Goal: Information Seeking & Learning: Learn about a topic

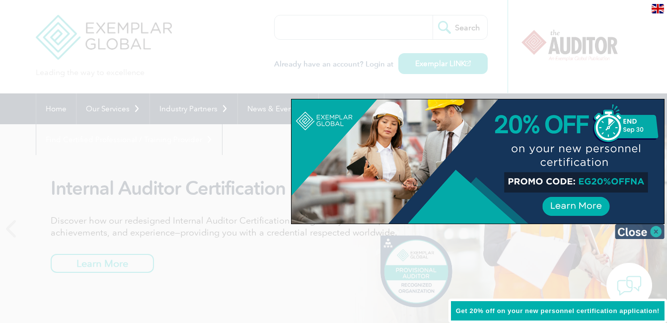
click at [653, 230] on img at bounding box center [640, 231] width 50 height 15
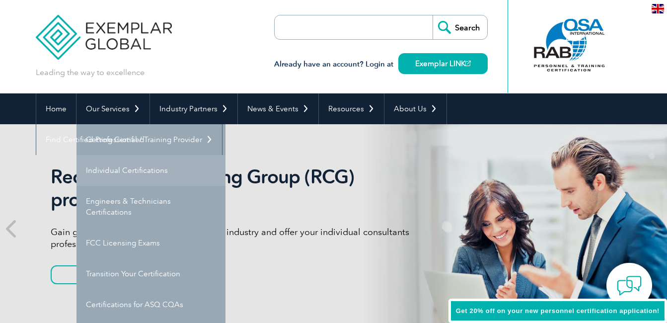
click at [117, 167] on link "Individual Certifications" at bounding box center [150, 170] width 149 height 31
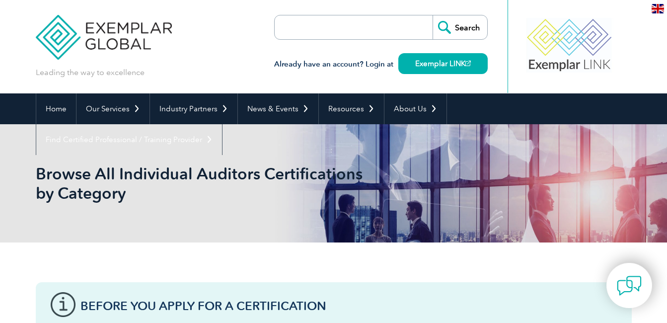
click at [659, 10] on img at bounding box center [658, 8] width 12 height 9
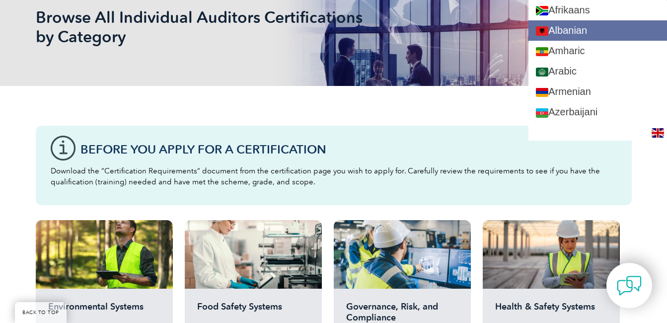
scroll to position [159, 0]
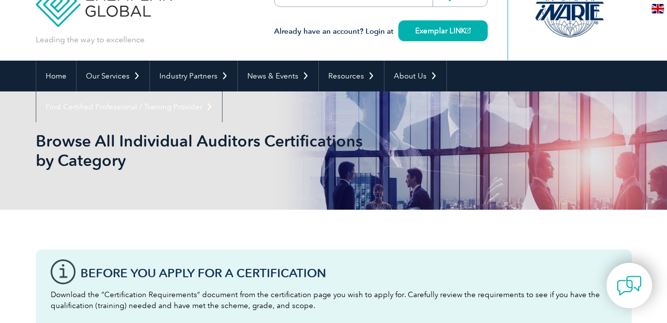
scroll to position [0, 0]
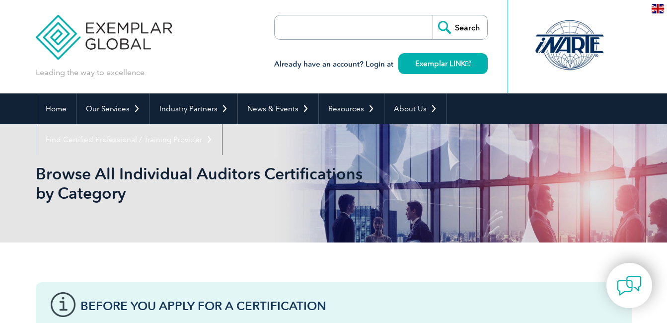
click at [302, 27] on input "search" at bounding box center [332, 27] width 104 height 24
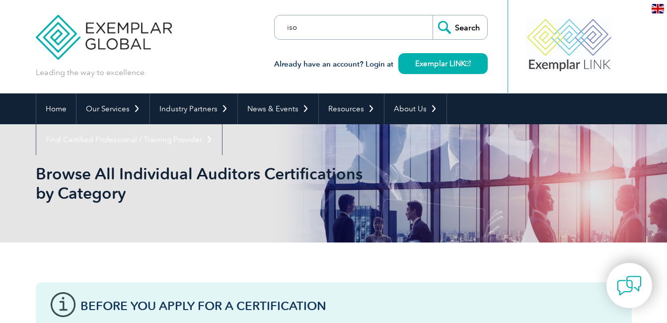
type input "iso"
click at [463, 23] on input "Search" at bounding box center [460, 27] width 55 height 24
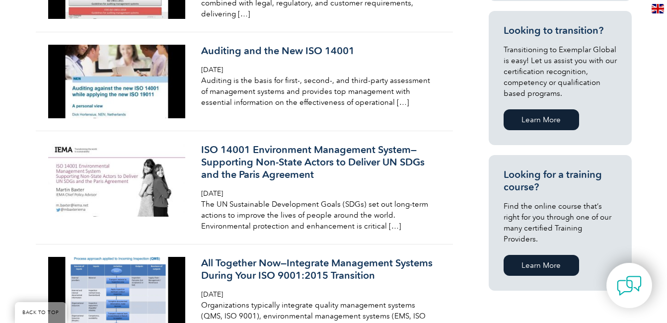
scroll to position [594, 0]
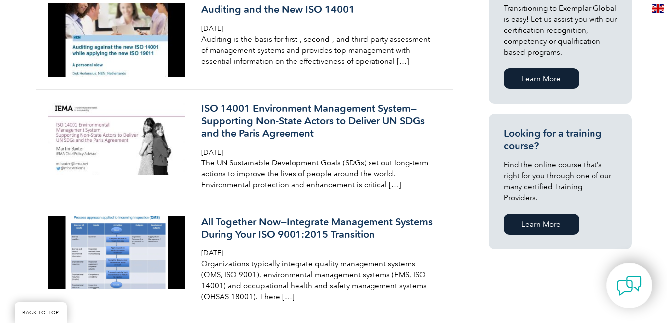
click at [543, 217] on link "Learn More" at bounding box center [542, 224] width 76 height 21
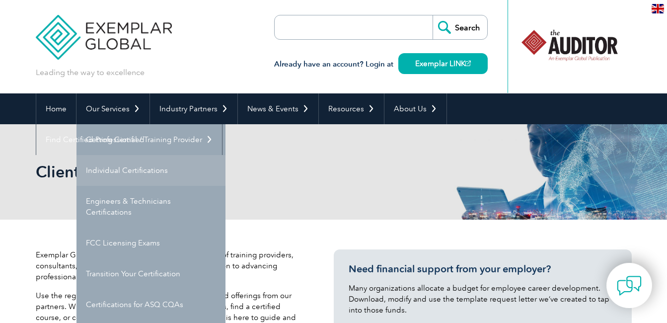
click at [104, 170] on link "Individual Certifications" at bounding box center [150, 170] width 149 height 31
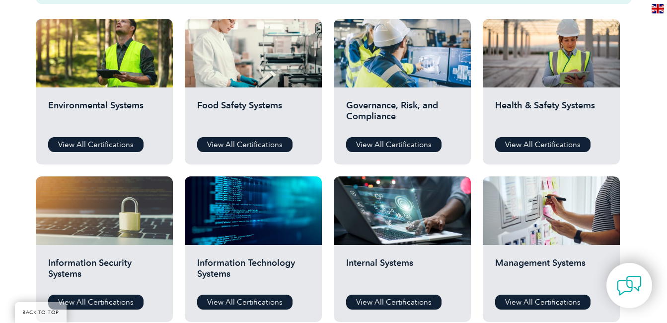
scroll to position [425, 0]
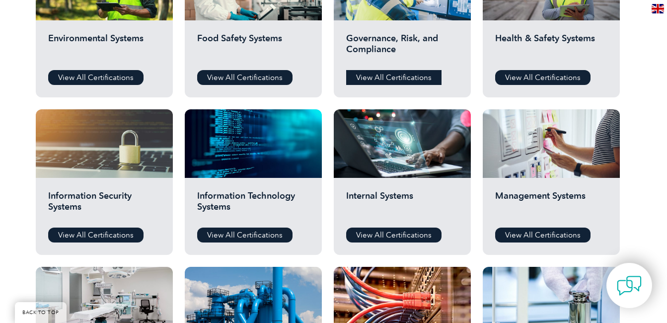
click at [397, 75] on link "View All Certifications" at bounding box center [393, 77] width 95 height 15
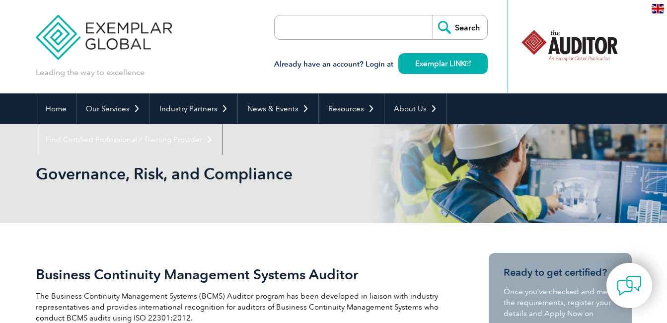
click at [288, 28] on input "search" at bounding box center [332, 27] width 104 height 24
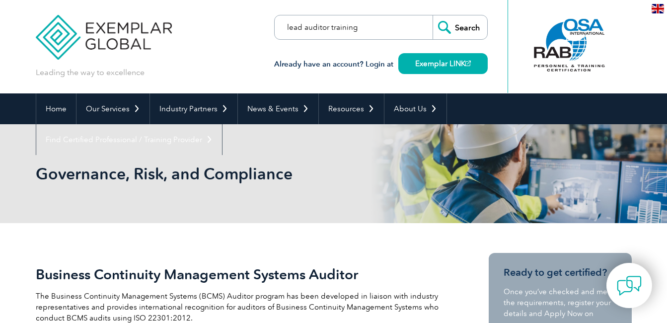
type input "lead auditor training"
click at [433, 15] on input "Search" at bounding box center [460, 27] width 55 height 24
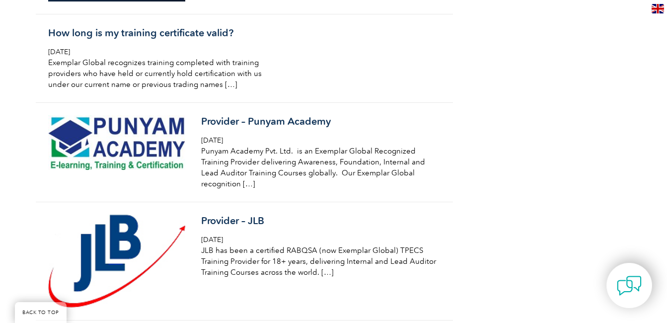
scroll to position [1480, 0]
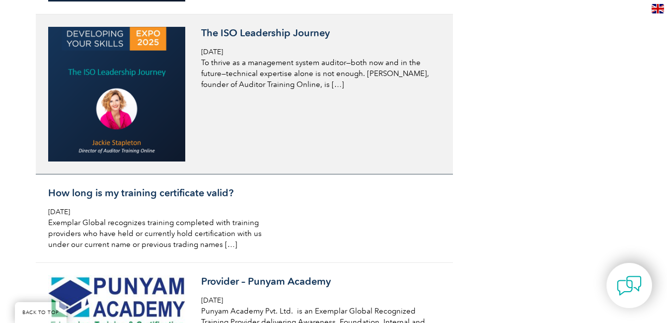
click at [263, 33] on h3 "The ISO Leadership Journey" at bounding box center [318, 33] width 235 height 12
